Goal: Task Accomplishment & Management: Use online tool/utility

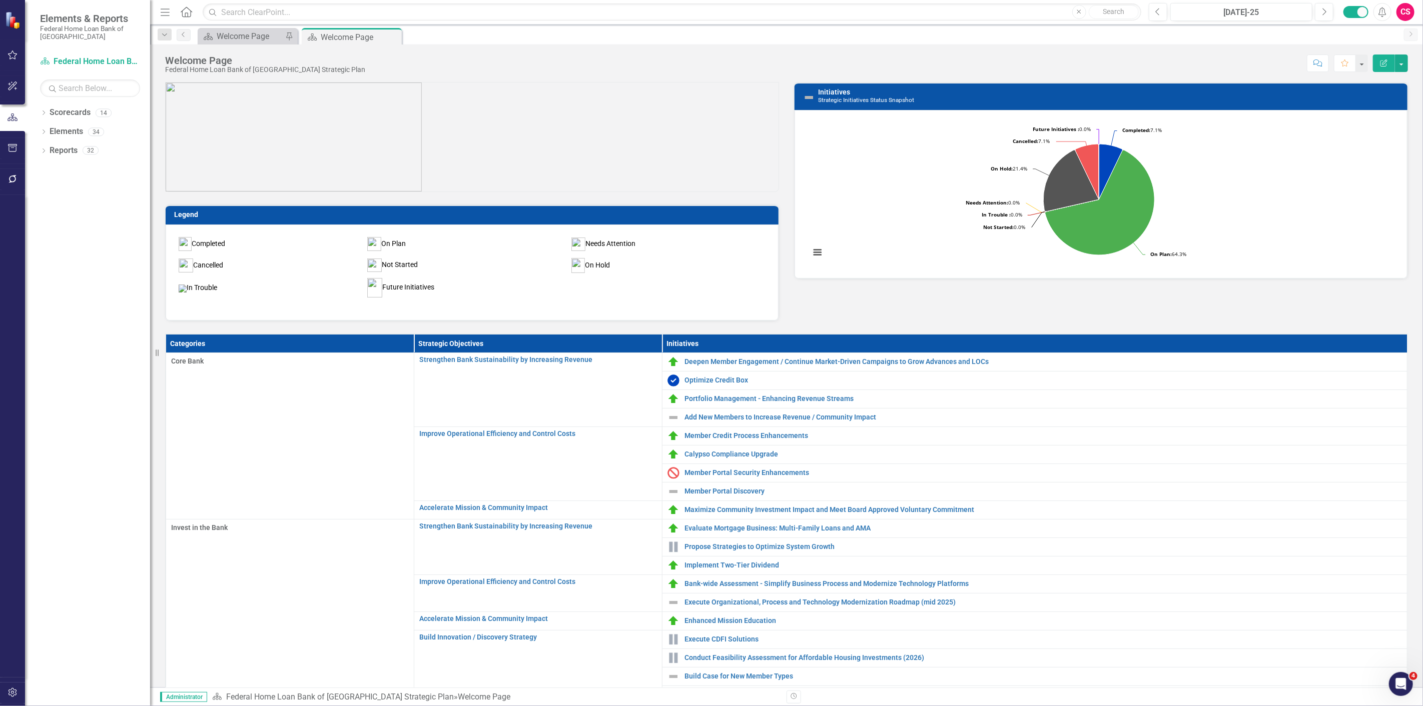
click at [14, 182] on icon "button" at bounding box center [13, 179] width 11 height 8
click at [78, 306] on link "Bulk Changes" at bounding box center [90, 304] width 100 height 12
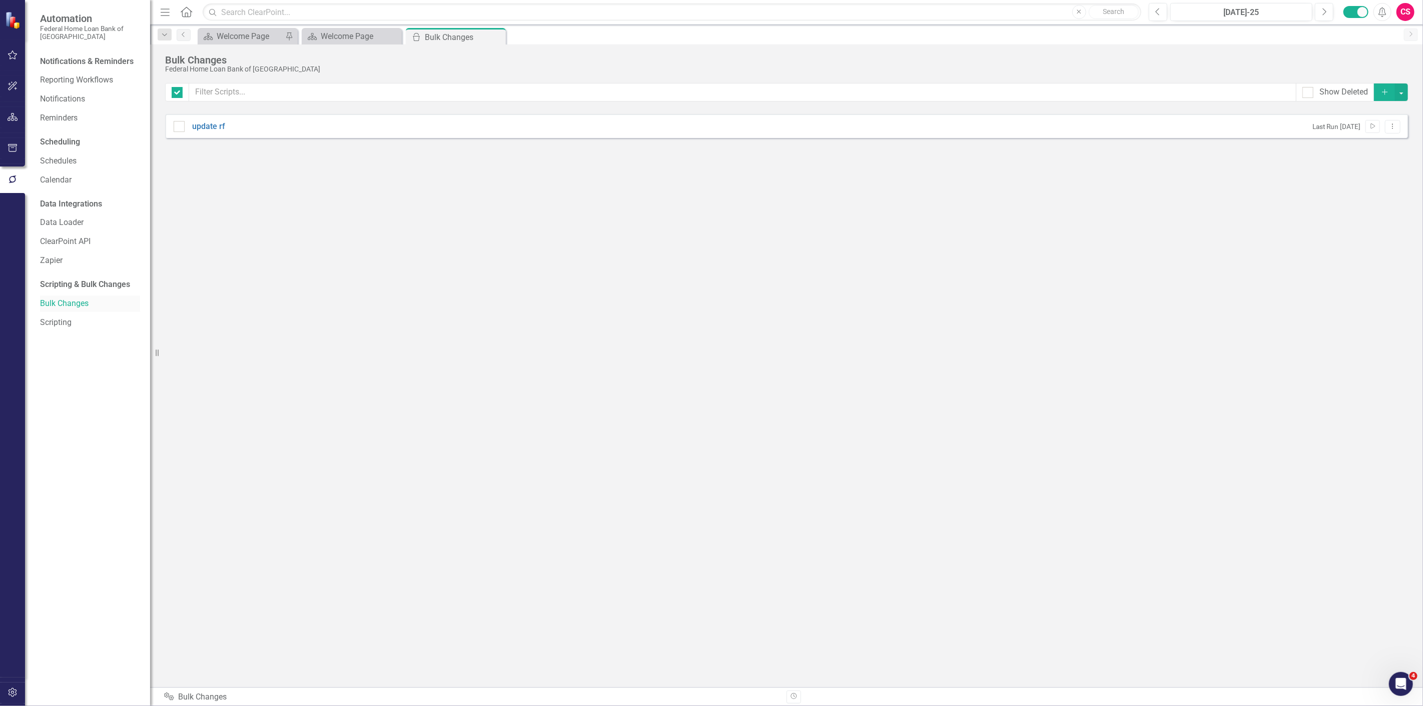
checkbox input "false"
click at [65, 319] on link "Scripting" at bounding box center [90, 323] width 100 height 12
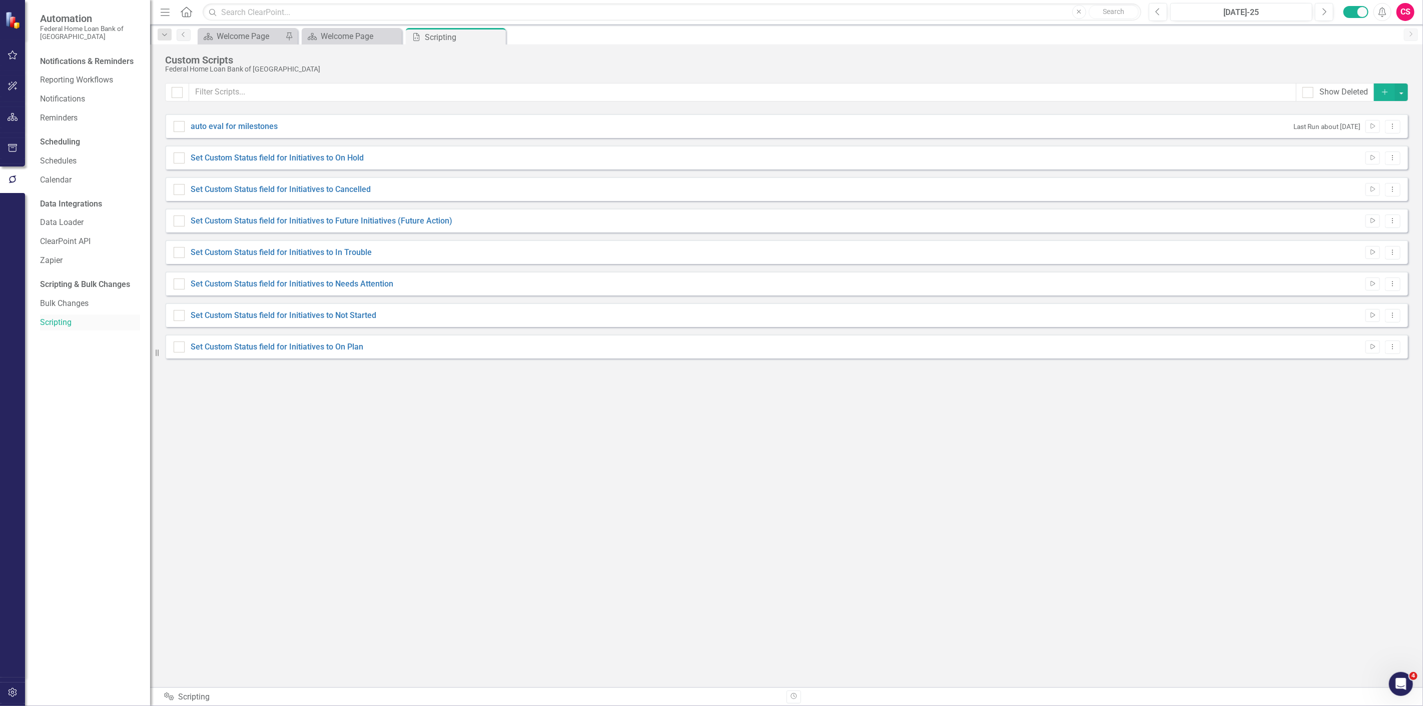
click at [65, 319] on link "Scripting" at bounding box center [90, 323] width 100 height 12
click at [301, 156] on link "Set Custom Status field for Initiatives to On Hold" at bounding box center [277, 158] width 173 height 10
click at [180, 156] on input "Set Custom Status field for Initiatives to On Hold" at bounding box center [177, 156] width 7 height 7
checkbox input "true"
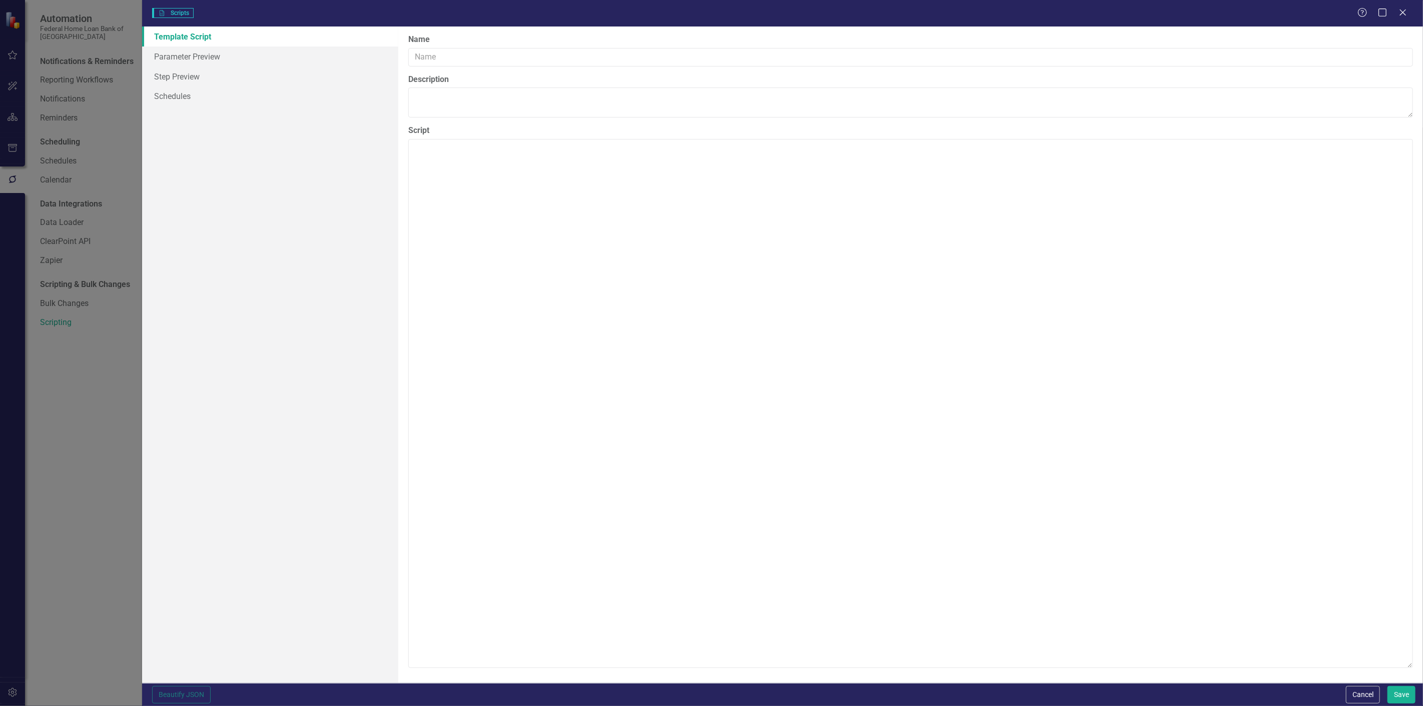
type input "Set Custom Status field for Initiatives to On Hold"
type textarea "Automatically detects the most recent completed period and updates the 'State' …"
type textarea "{ "Loremips": { "Dolorsitame Cons": "Adi Elitseddoe Tempo in Ut Labo etd Magnaa…"
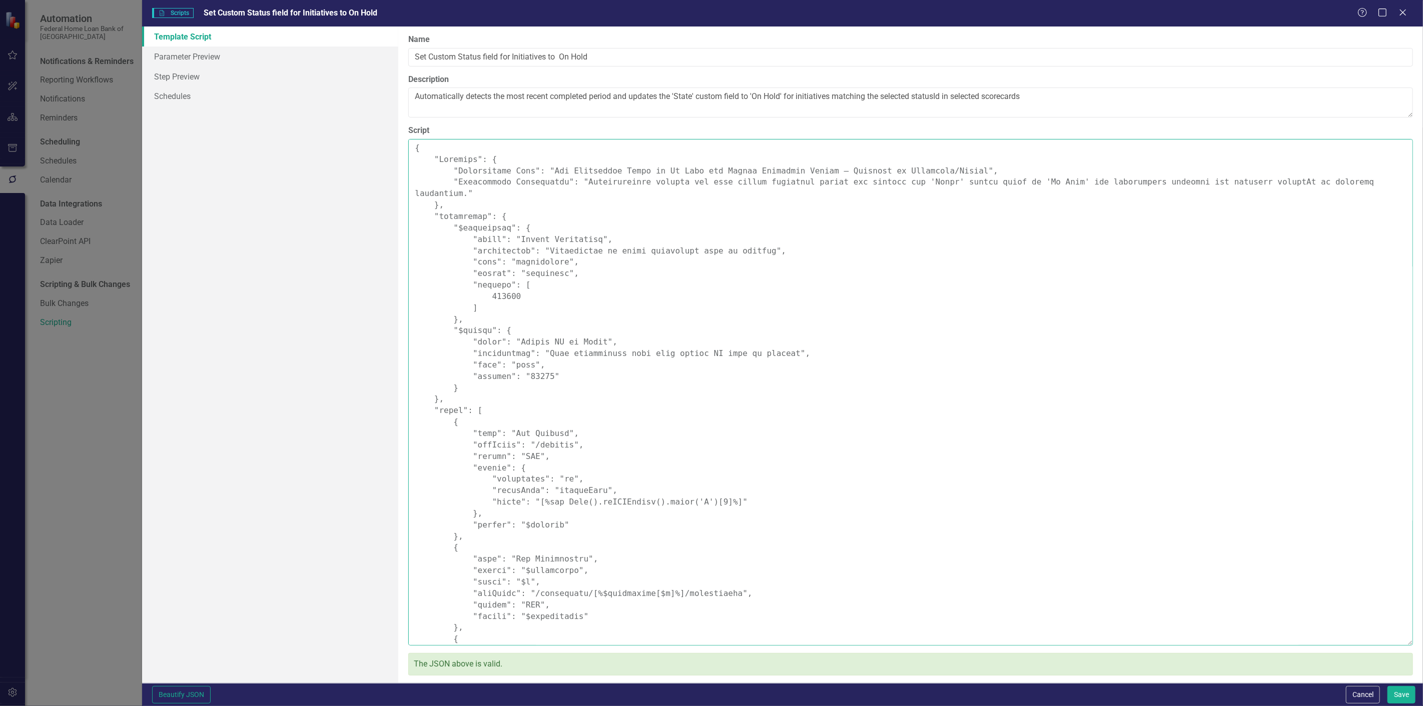
click at [522, 296] on textarea "Script" at bounding box center [910, 392] width 1004 height 507
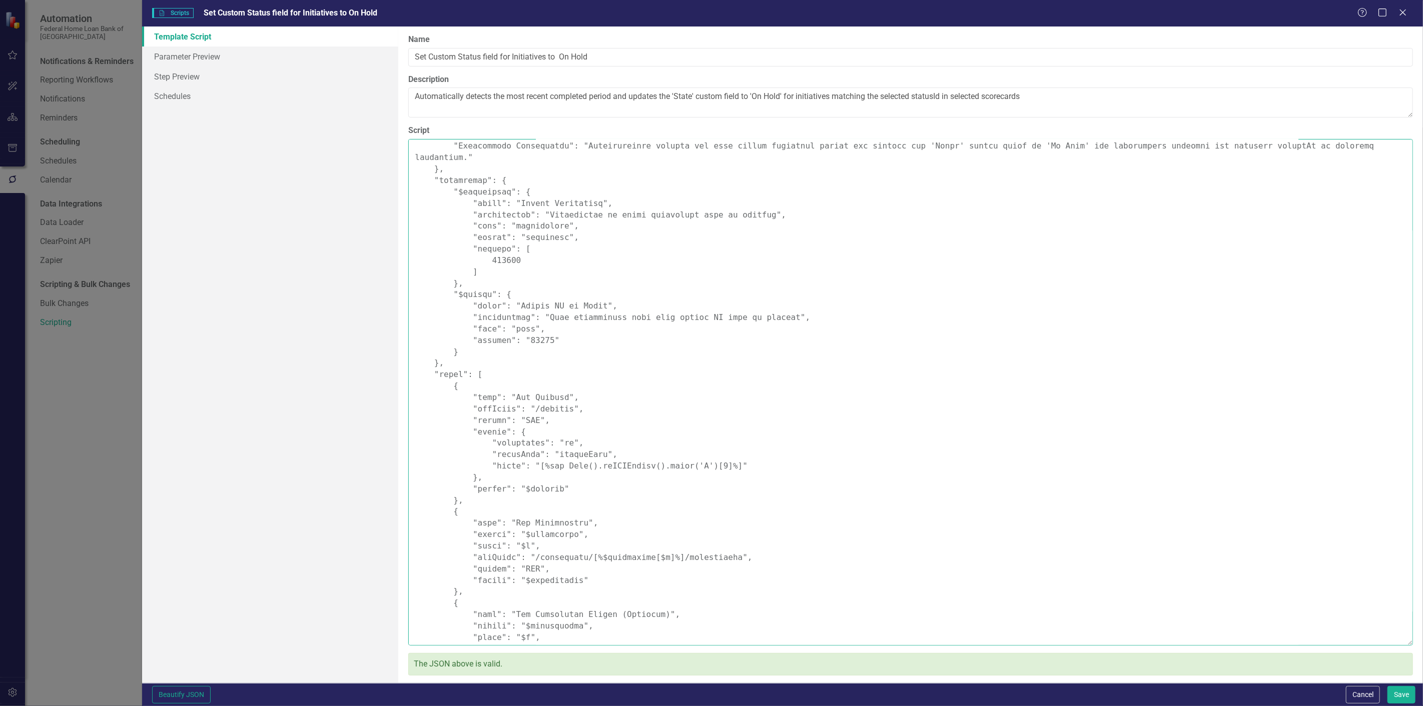
scroll to position [56, 0]
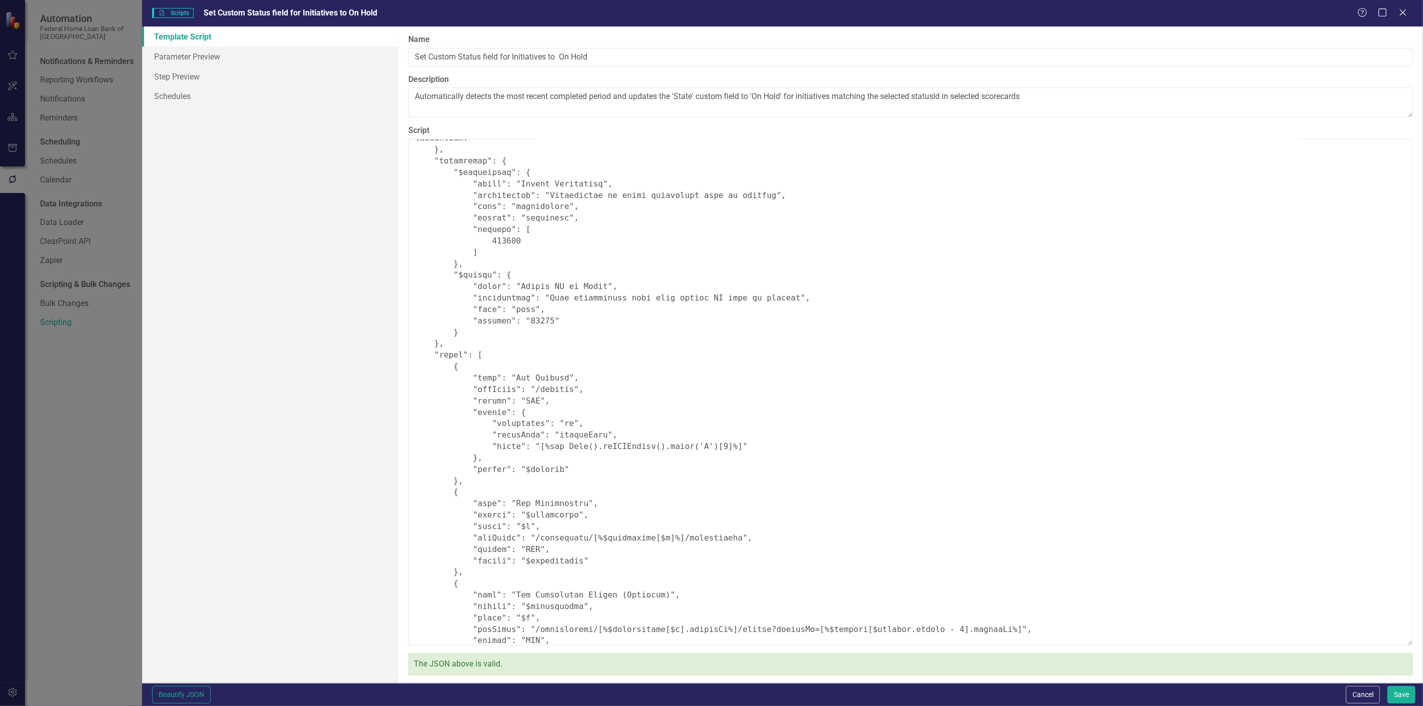
click at [1368, 688] on button "Cancel" at bounding box center [1363, 695] width 34 height 18
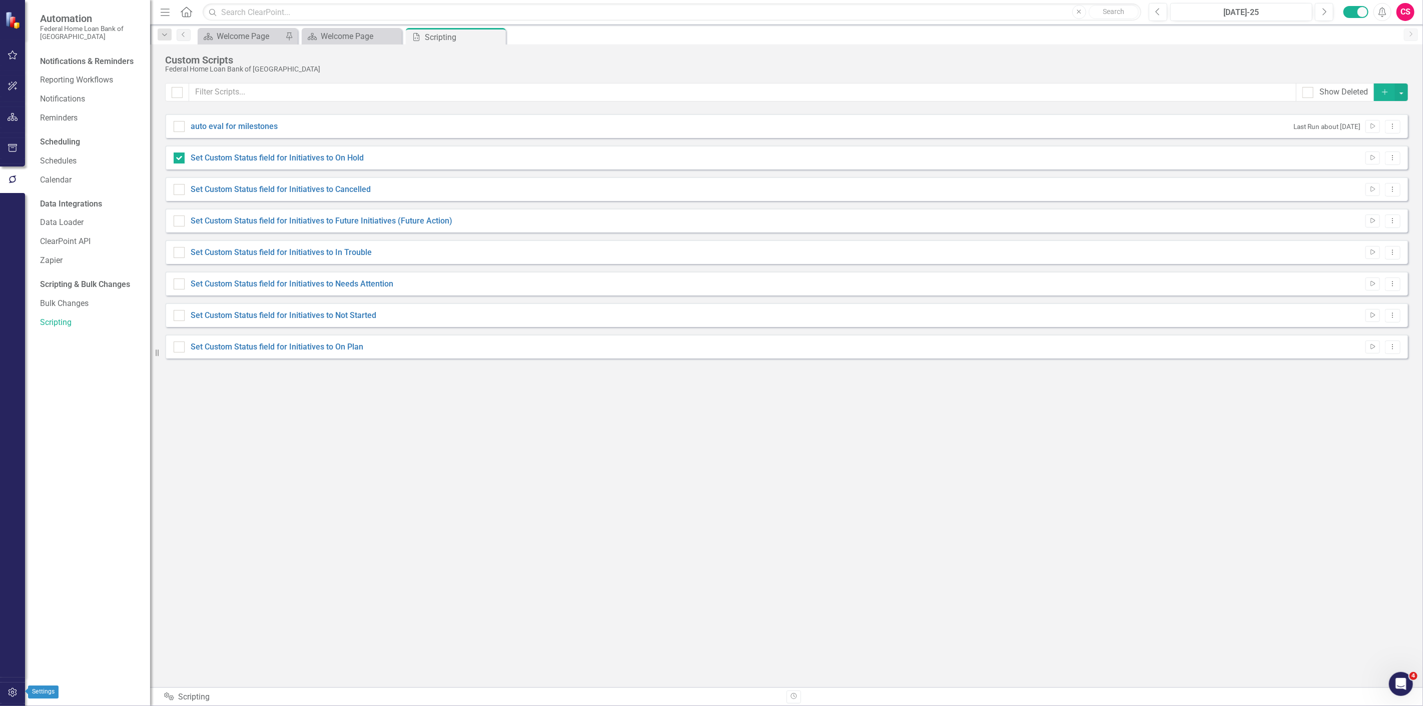
click at [17, 698] on button "button" at bounding box center [13, 693] width 23 height 21
click at [72, 244] on link "System Setup" at bounding box center [90, 240] width 100 height 12
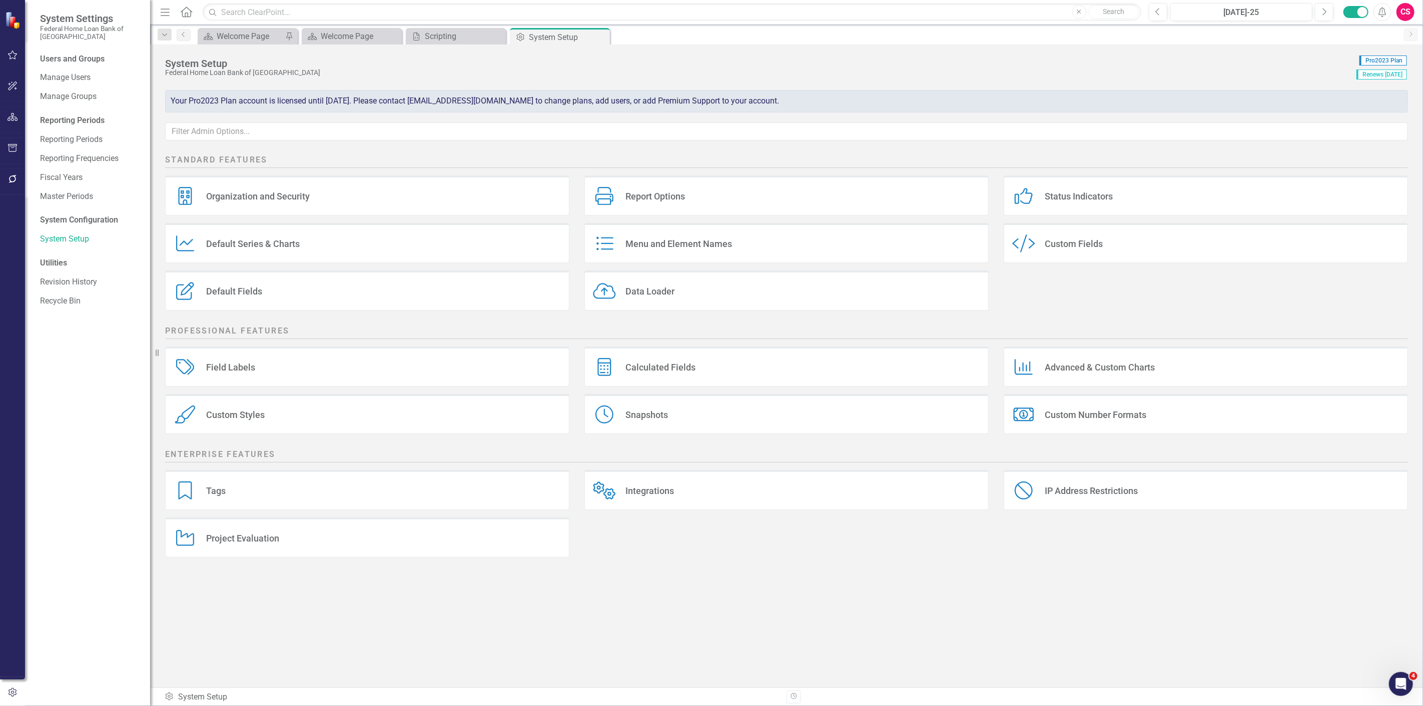
click at [278, 200] on div "Organization and Security" at bounding box center [258, 197] width 104 height 12
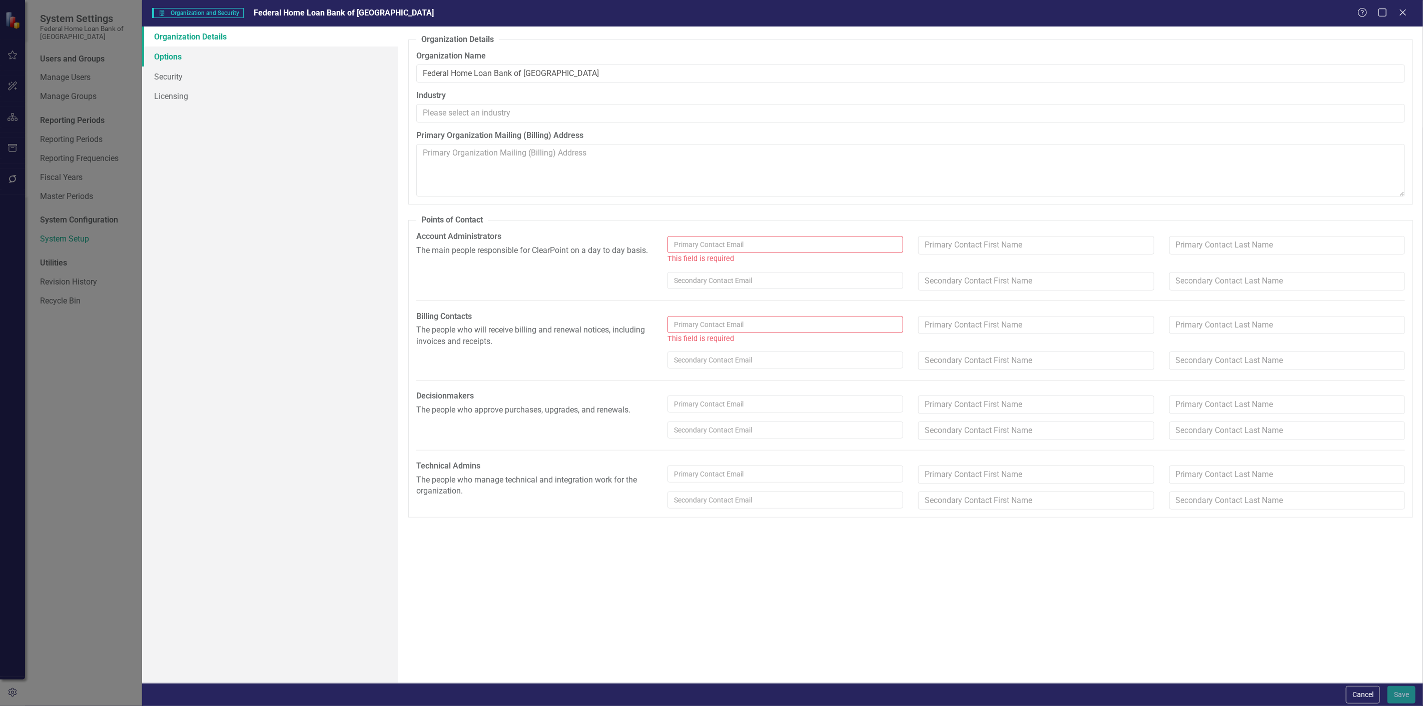
click at [198, 54] on link "Options" at bounding box center [270, 57] width 256 height 20
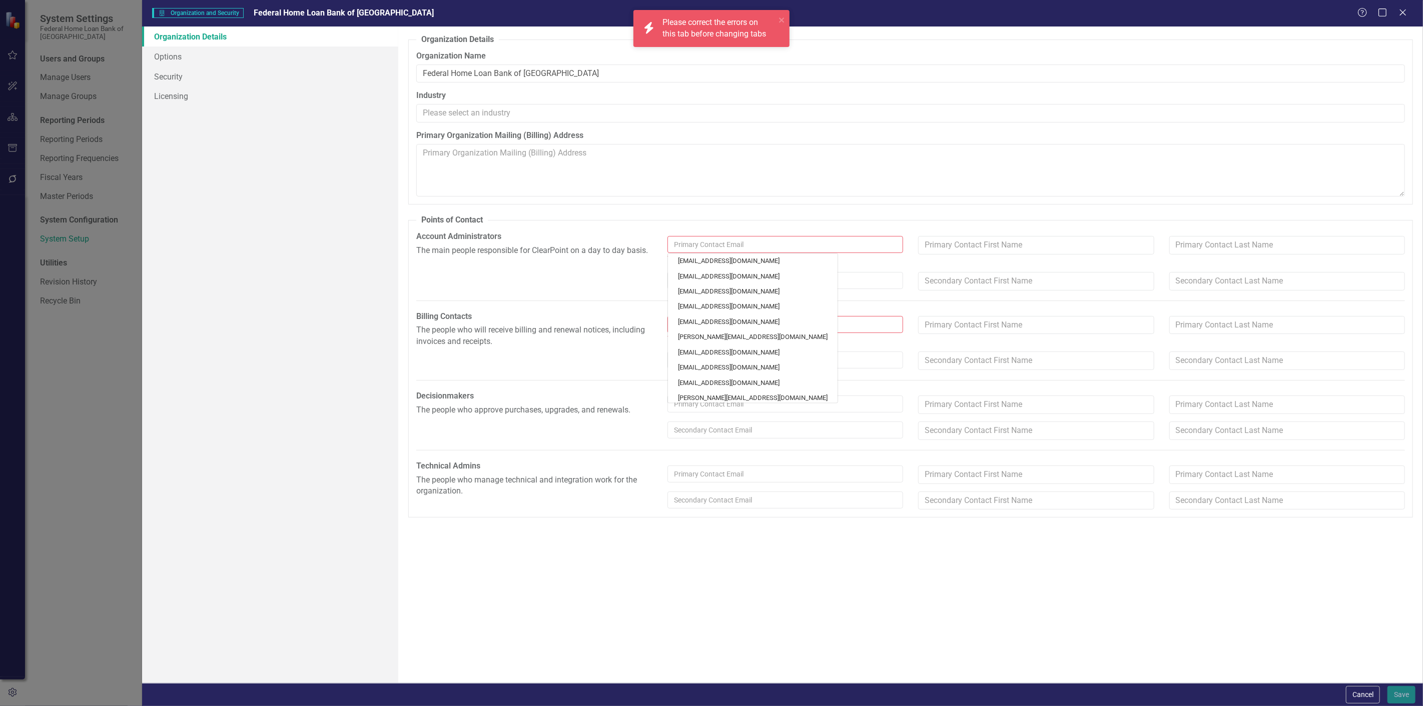
click at [711, 245] on input "text" at bounding box center [785, 244] width 236 height 17
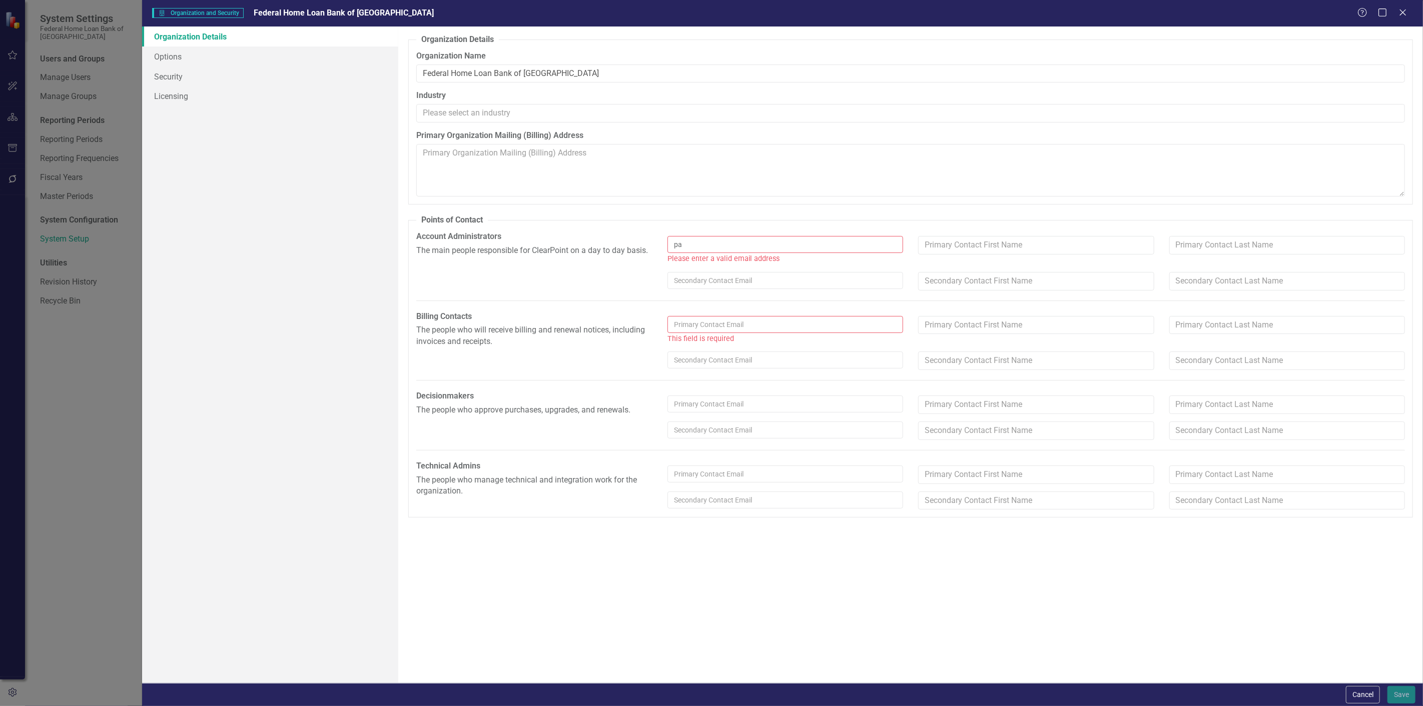
type input "p"
type input "s"
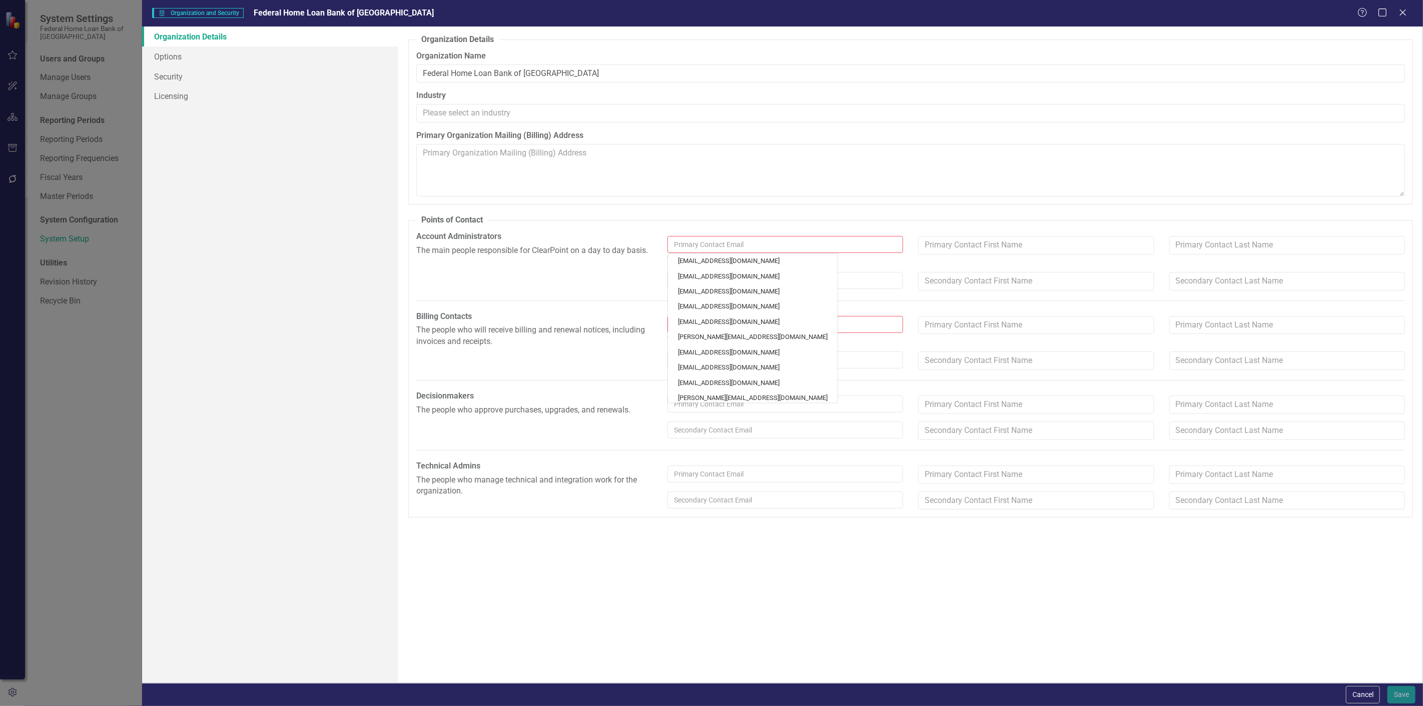
click at [681, 217] on fieldset "Points of Contact Please provide the names and email addresses for the followin…" at bounding box center [910, 366] width 1004 height 303
click at [731, 245] on input "text" at bounding box center [785, 244] width 236 height 17
click at [1354, 690] on button "Cancel" at bounding box center [1363, 695] width 34 height 18
